Goal: Check status: Check status

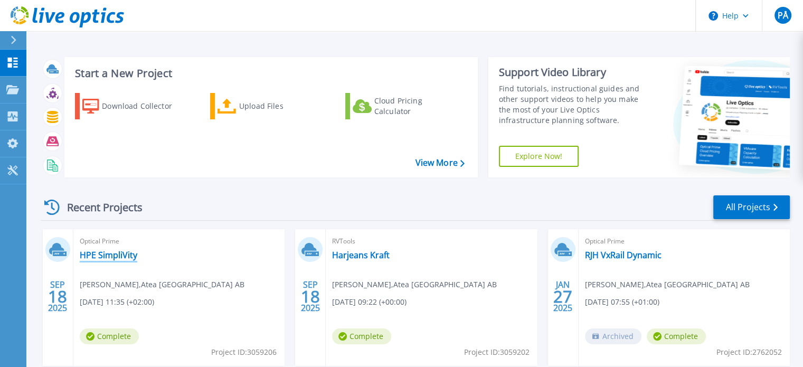
click at [106, 258] on link "HPE SimpliVity" at bounding box center [109, 255] width 58 height 11
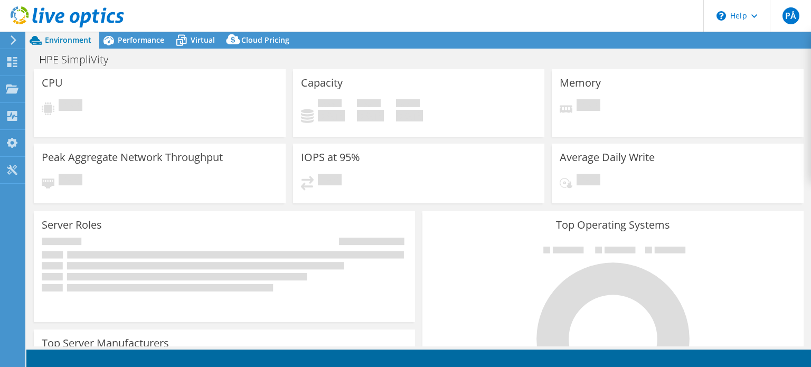
select select "USD"
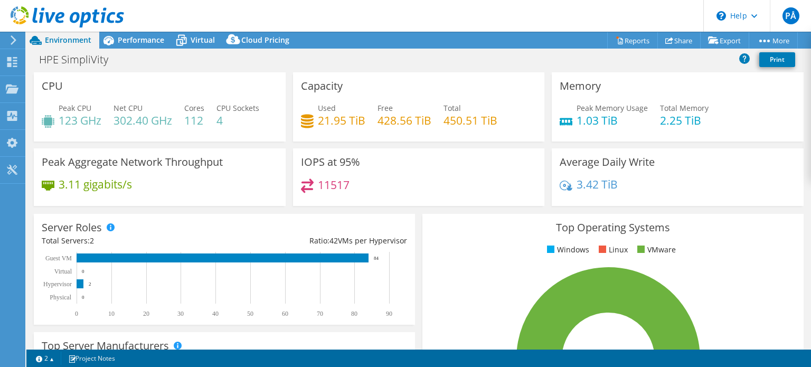
click at [12, 39] on icon at bounding box center [13, 39] width 8 height 9
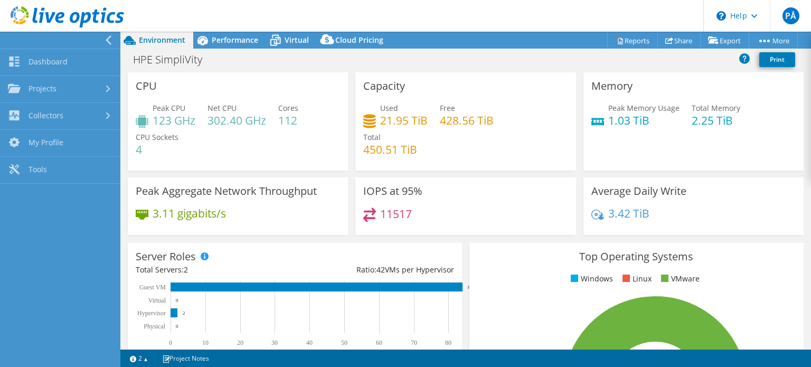
click at [465, 239] on div "Top Operating Systems Windows Linux VMware 100.0% ESXi 7.0" at bounding box center [635, 369] width 341 height 260
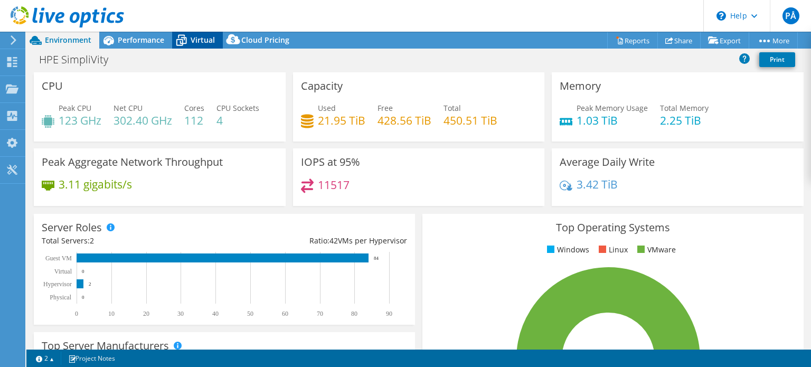
click at [195, 35] on span "Virtual" at bounding box center [203, 40] width 24 height 10
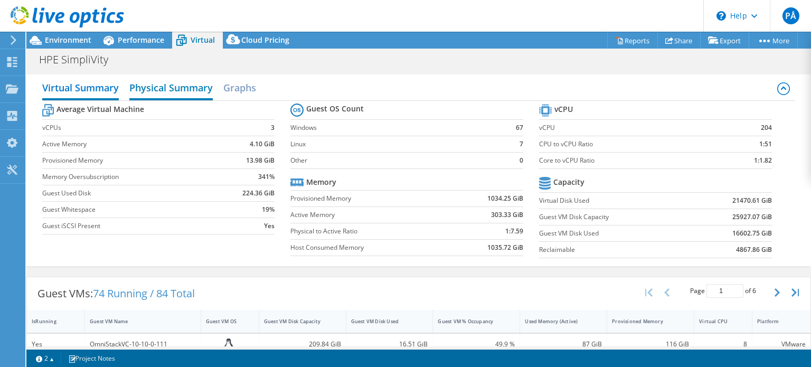
click at [158, 86] on h2 "Physical Summary" at bounding box center [170, 88] width 83 height 23
